Goal: Task Accomplishment & Management: Manage account settings

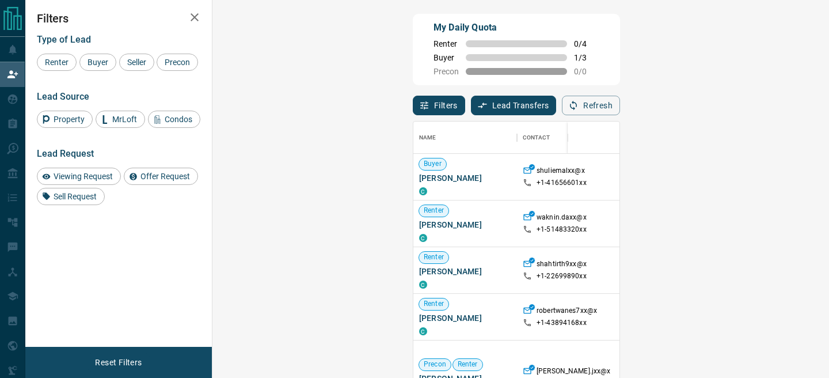
scroll to position [283, 592]
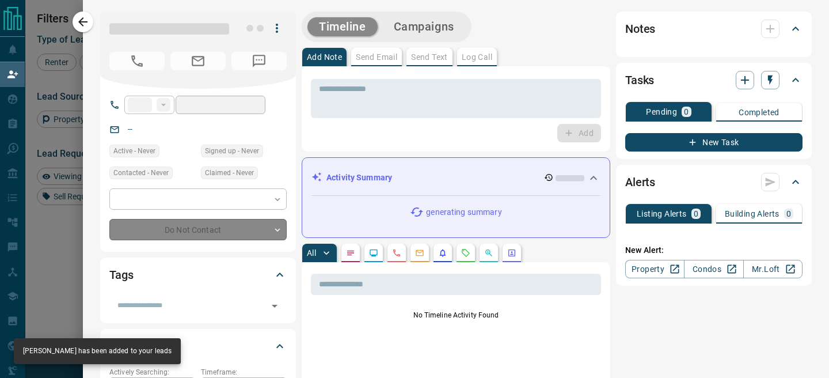
type input "**"
type input "**********"
type input "**"
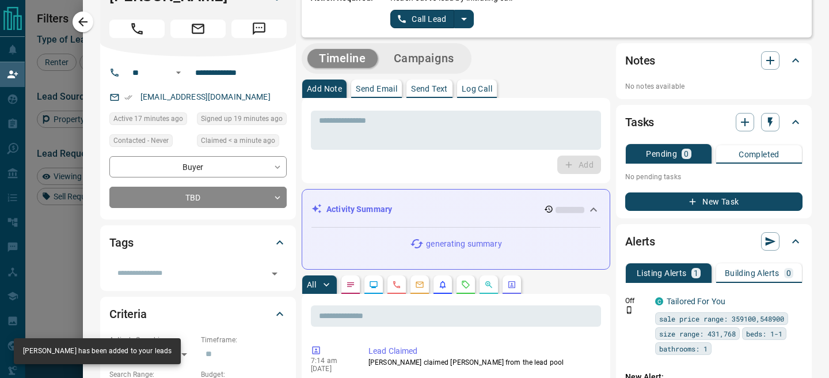
scroll to position [0, 0]
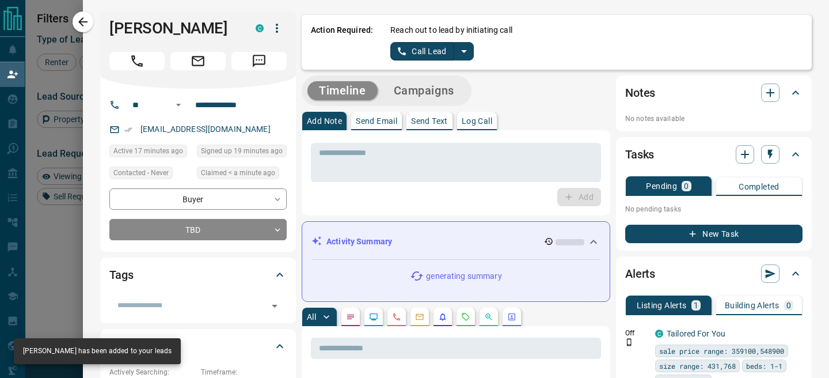
click at [467, 47] on icon "split button" at bounding box center [464, 51] width 14 height 14
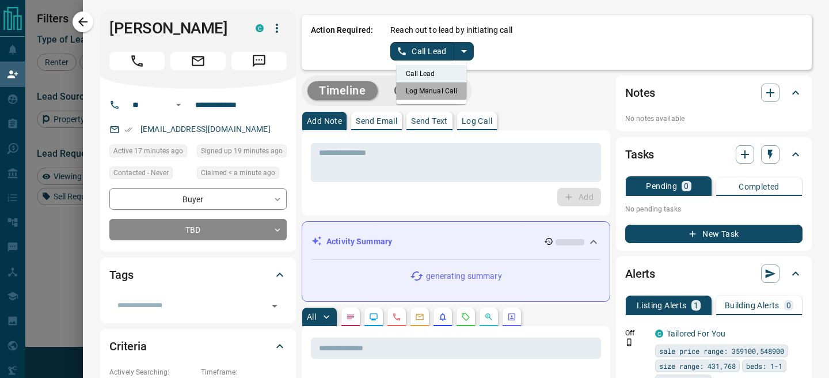
click at [419, 87] on li "Log Manual Call" at bounding box center [432, 90] width 70 height 17
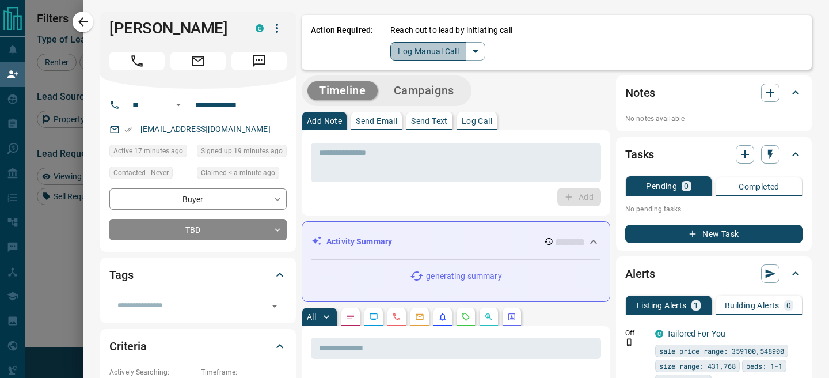
click at [403, 59] on button "Log Manual Call" at bounding box center [428, 51] width 76 height 18
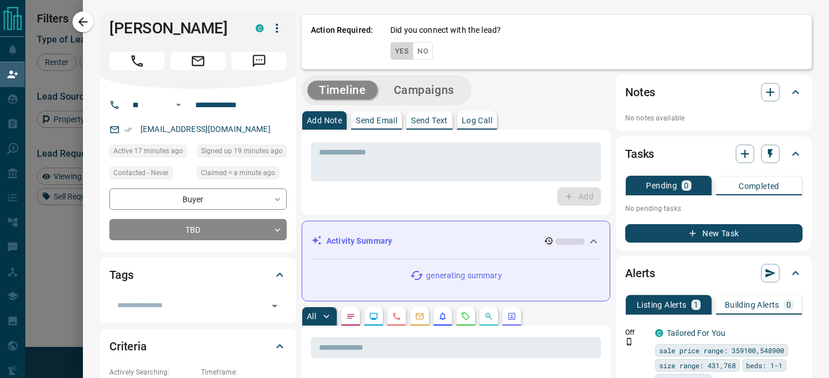
click at [403, 59] on button "Yes" at bounding box center [401, 51] width 23 height 18
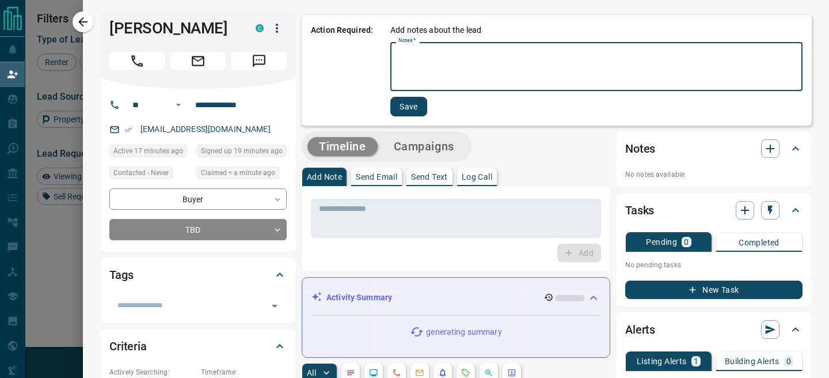
click at [427, 77] on textarea "Notes   *" at bounding box center [597, 66] width 396 height 39
type textarea "**"
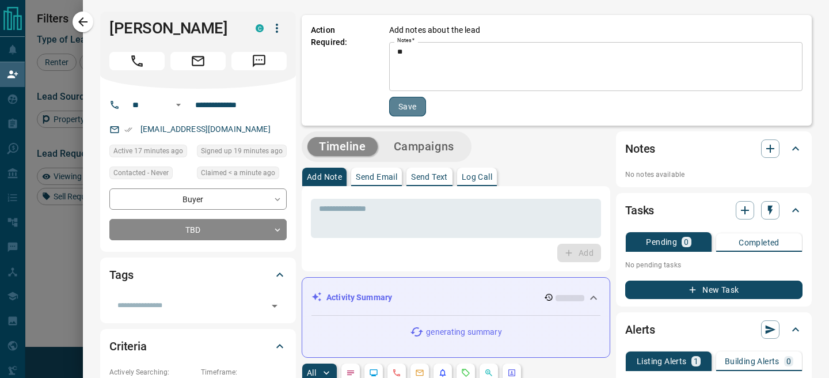
click at [408, 106] on button "Save" at bounding box center [407, 107] width 37 height 20
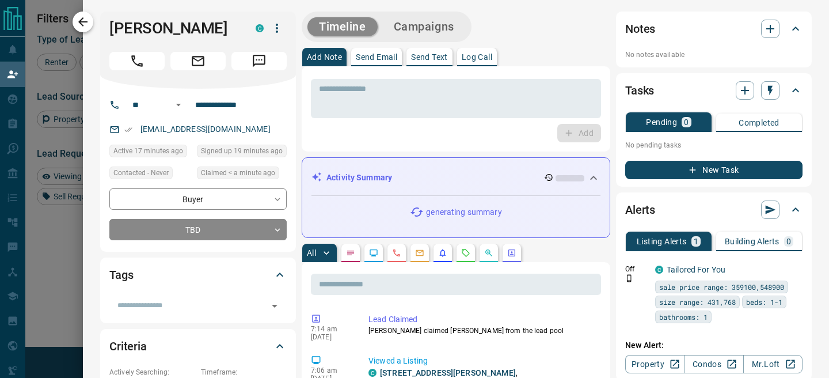
click at [83, 21] on icon "button" at bounding box center [82, 21] width 9 height 9
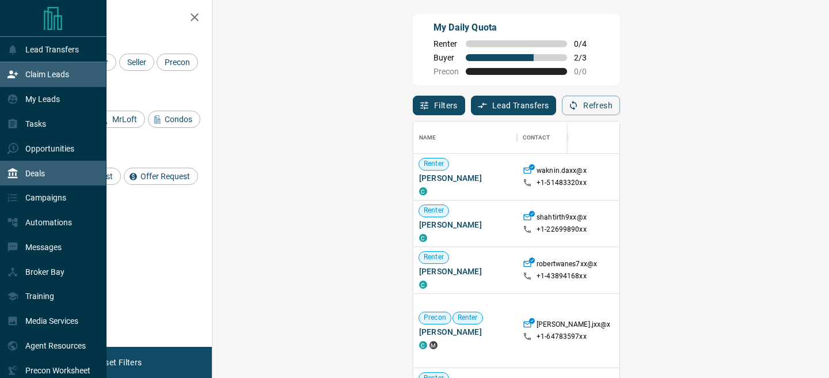
click at [38, 180] on div "Deals" at bounding box center [26, 173] width 38 height 19
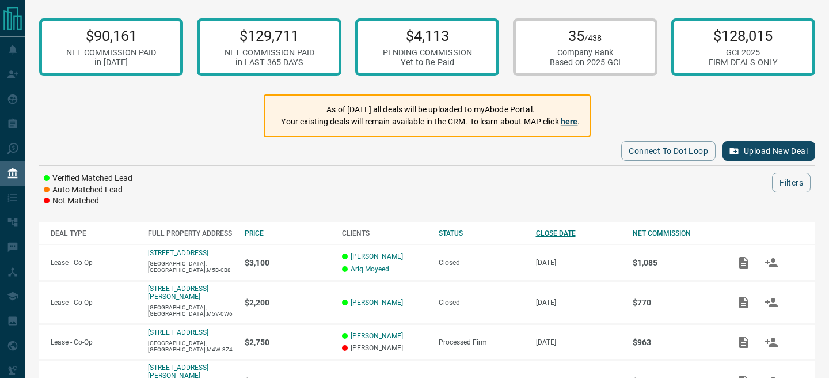
click at [561, 233] on div "CLOSE DATE" at bounding box center [579, 233] width 86 height 8
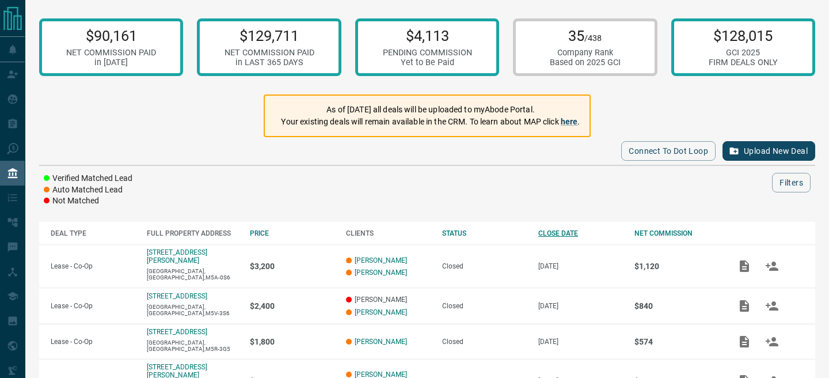
click at [563, 232] on div "CLOSE DATE" at bounding box center [581, 233] width 85 height 8
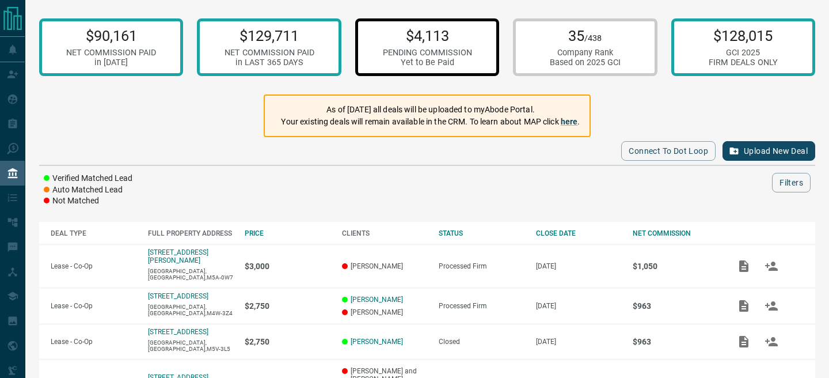
click at [412, 70] on div "$4,113 PENDING COMMISSION Yet to Be Paid" at bounding box center [427, 47] width 144 height 58
click at [439, 54] on div "PENDING COMMISSION" at bounding box center [427, 53] width 89 height 10
click at [686, 96] on div "$90,161 NET COMMISSION PAID in [DATE] $129,711 NET COMMISSION PAID in LAST 365 …" at bounding box center [427, 312] width 804 height 624
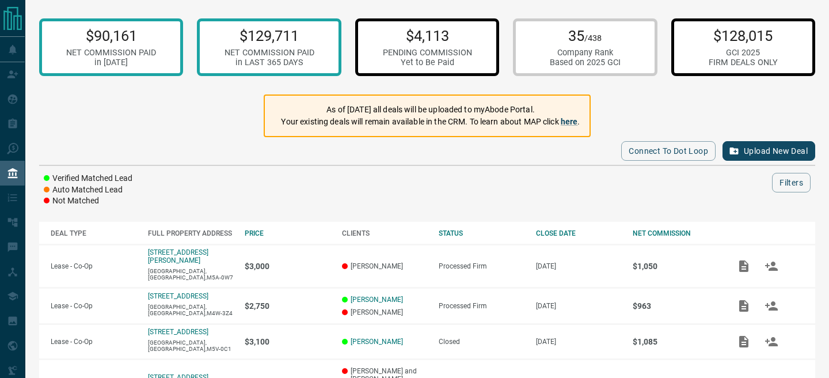
click at [721, 63] on div "FIRM DEALS ONLY" at bounding box center [743, 63] width 69 height 10
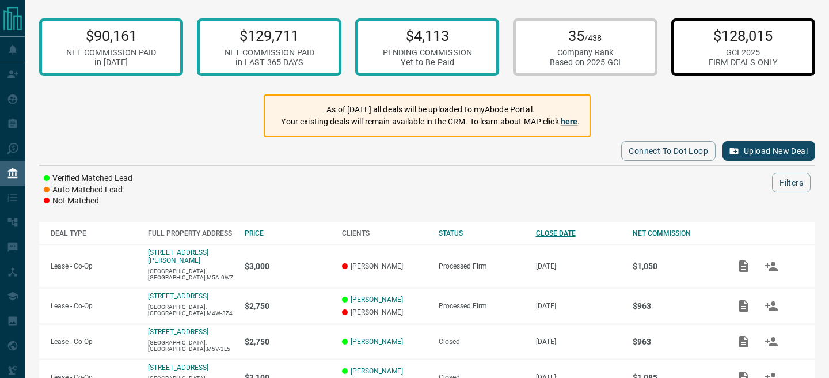
click at [568, 233] on div "CLOSE DATE" at bounding box center [579, 233] width 86 height 8
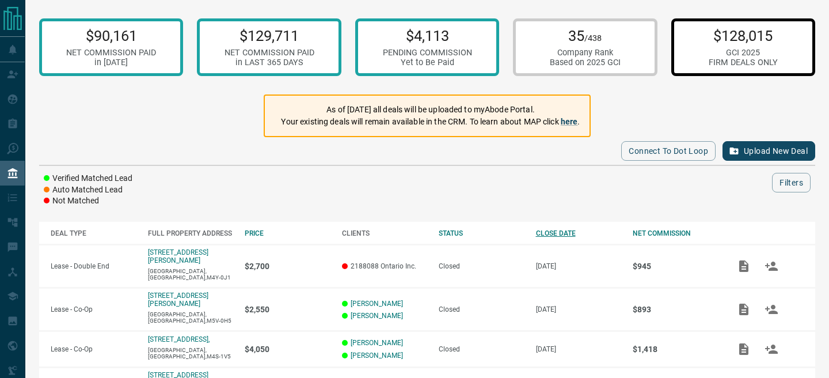
click at [568, 233] on div "CLOSE DATE" at bounding box center [579, 233] width 86 height 8
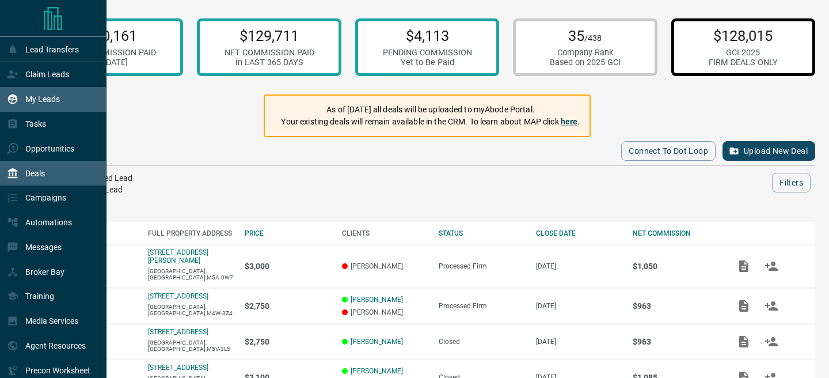
click at [19, 97] on div "My Leads" at bounding box center [33, 99] width 53 height 19
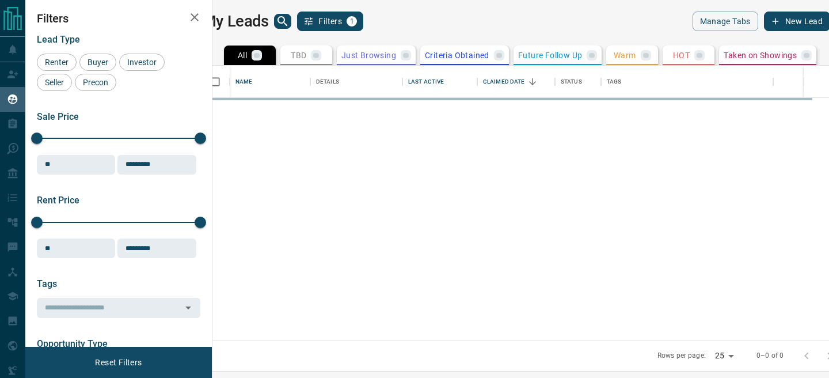
scroll to position [275, 612]
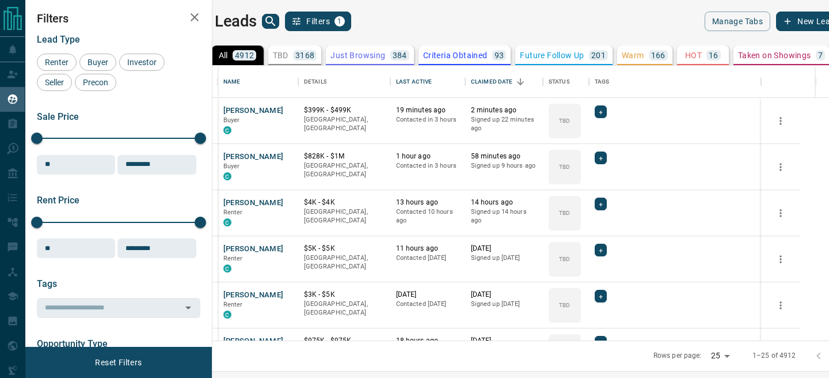
click at [278, 22] on icon "search button" at bounding box center [271, 21] width 14 height 14
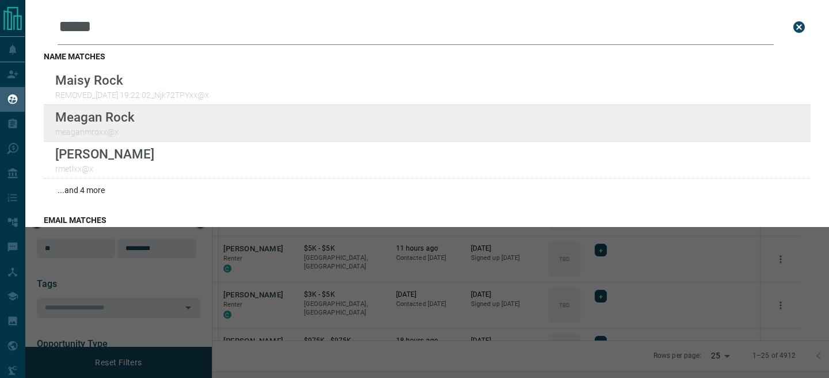
type input "****"
click at [0, 0] on div "Lead Transfers Claim Leads My Leads Tasks Opportunities Deals Campaigns Automat…" at bounding box center [414, 181] width 829 height 363
